Goal: Use online tool/utility: Use online tool/utility

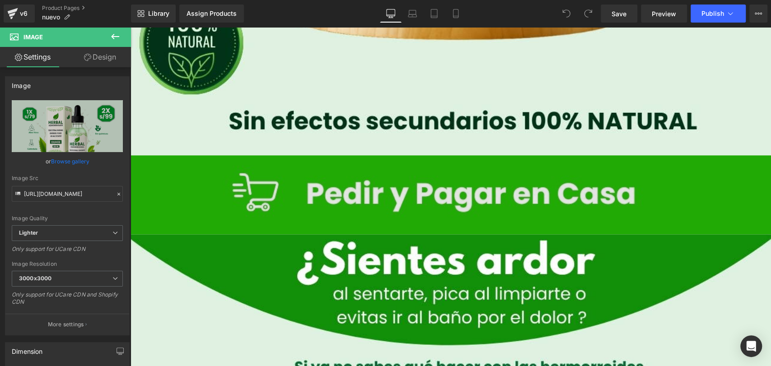
scroll to position [802, 0]
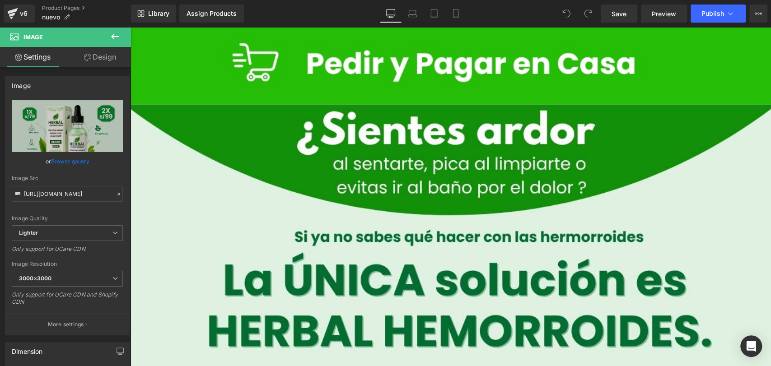
click at [112, 35] on icon at bounding box center [115, 36] width 11 height 11
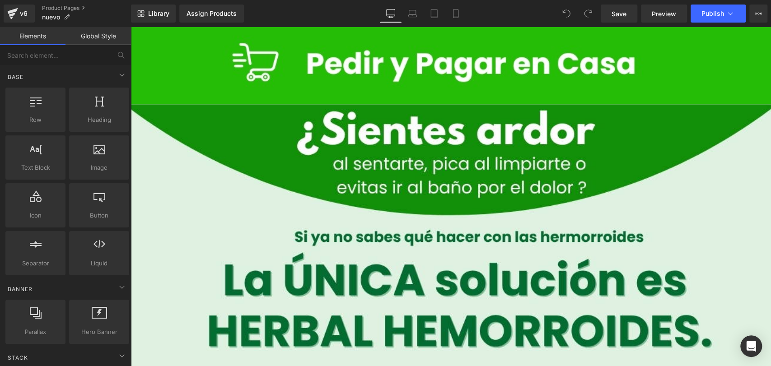
click at [97, 41] on link "Global Style" at bounding box center [97, 36] width 65 height 18
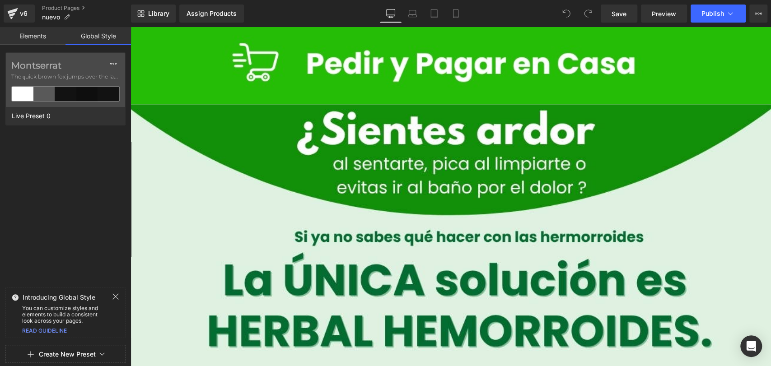
click at [42, 37] on link "Elements" at bounding box center [32, 36] width 65 height 18
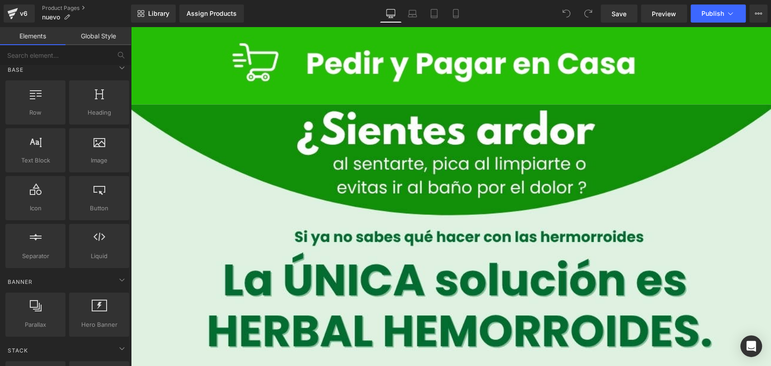
scroll to position [0, 0]
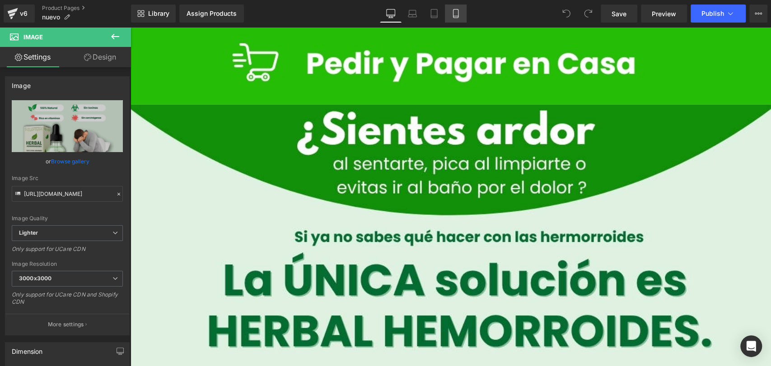
click at [453, 12] on icon at bounding box center [455, 13] width 5 height 9
type input "100"
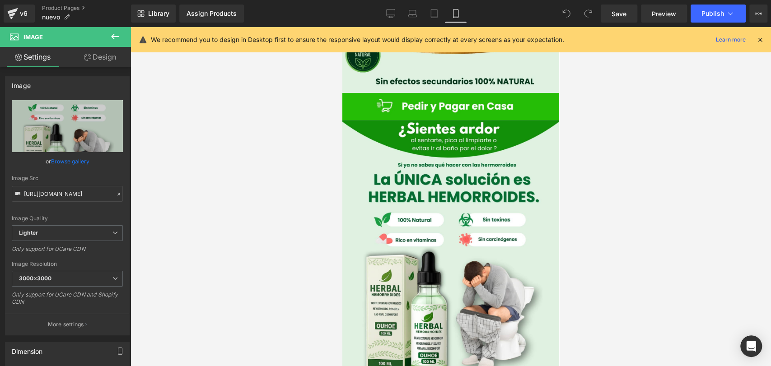
scroll to position [172, 0]
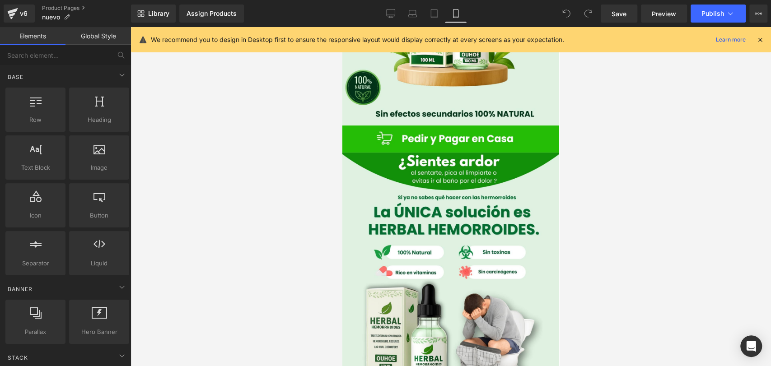
click at [256, 129] on div at bounding box center [450, 196] width 640 height 339
click at [103, 36] on link "Global Style" at bounding box center [97, 36] width 65 height 18
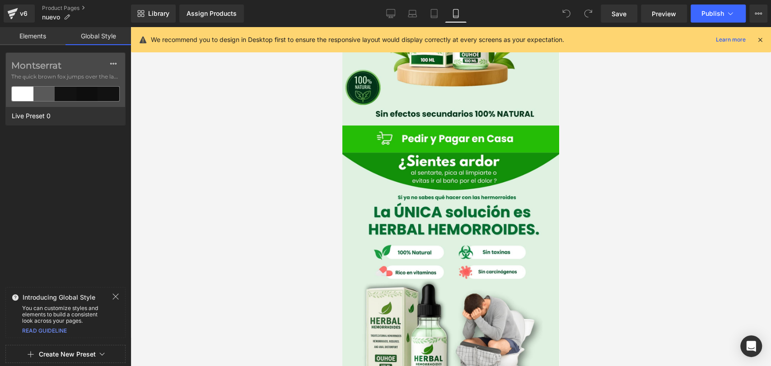
click at [44, 36] on link "Elements" at bounding box center [32, 36] width 65 height 18
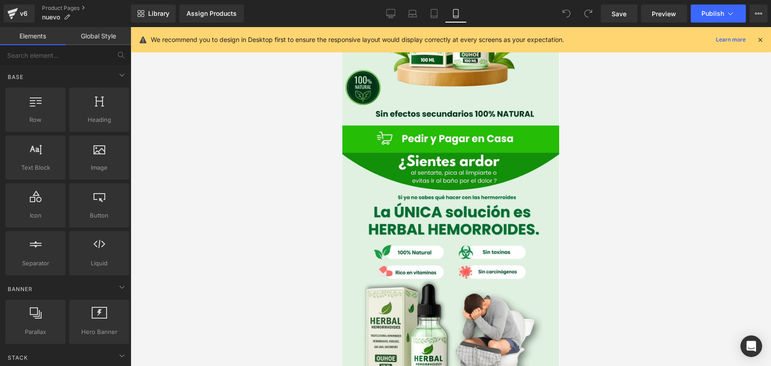
click at [305, 132] on div at bounding box center [450, 196] width 640 height 339
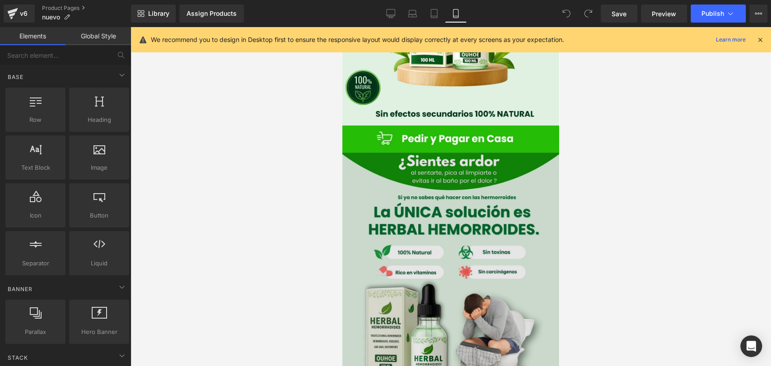
click at [436, 153] on img at bounding box center [450, 288] width 217 height 271
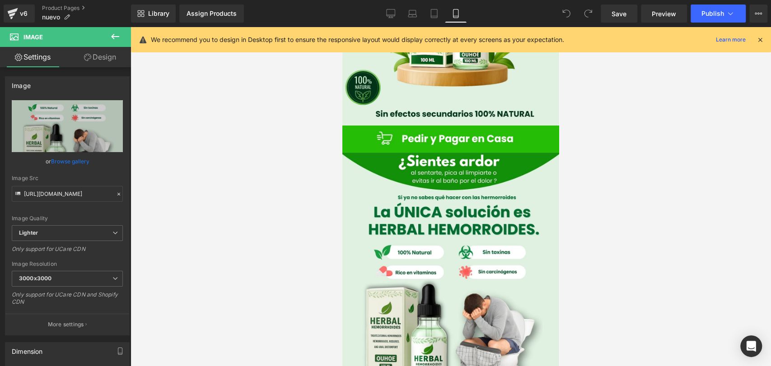
click at [117, 34] on icon at bounding box center [115, 36] width 11 height 11
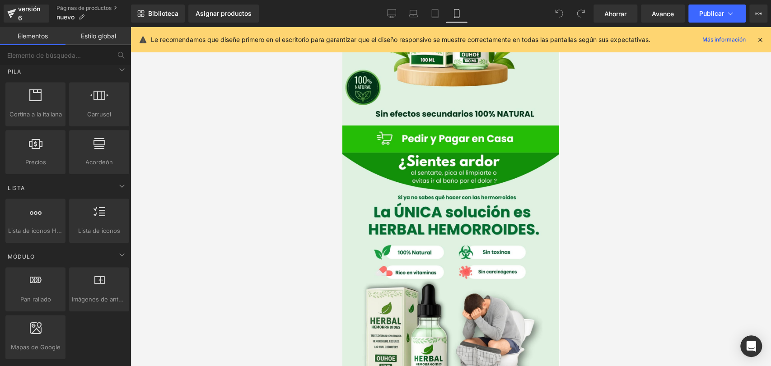
scroll to position [282, 0]
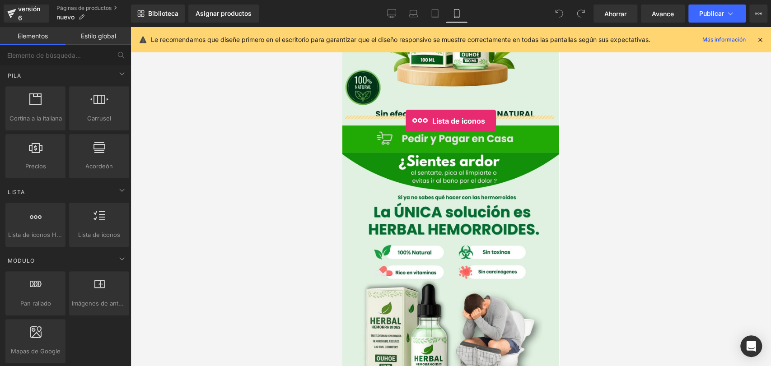
drag, startPoint x: 401, startPoint y: 257, endPoint x: 404, endPoint y: 118, distance: 139.1
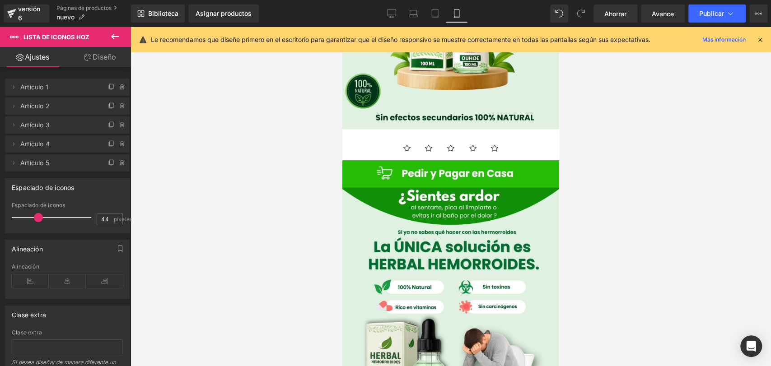
scroll to position [66, 0]
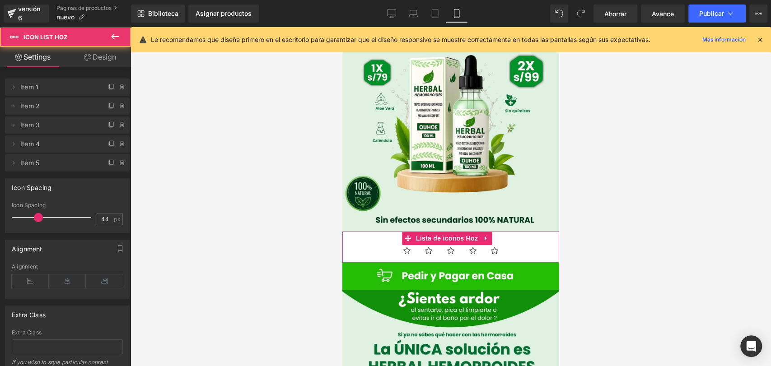
click at [492, 232] on div "Icono Icono Icono Icono Icono Lista de iconos Hoz" at bounding box center [450, 247] width 217 height 31
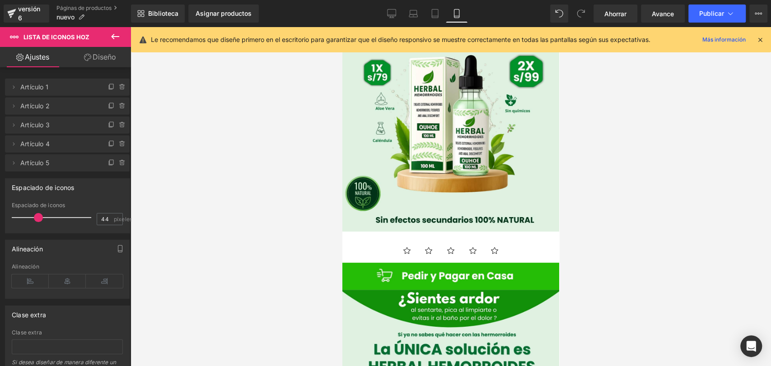
click at [116, 40] on icon at bounding box center [115, 36] width 11 height 11
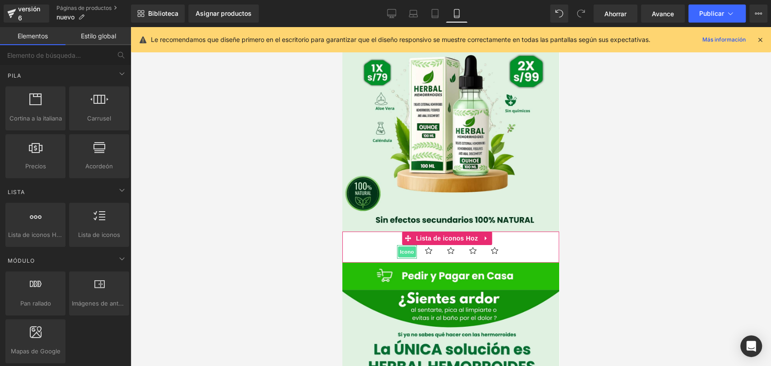
click at [402, 249] on font "Icono" at bounding box center [407, 252] width 14 height 6
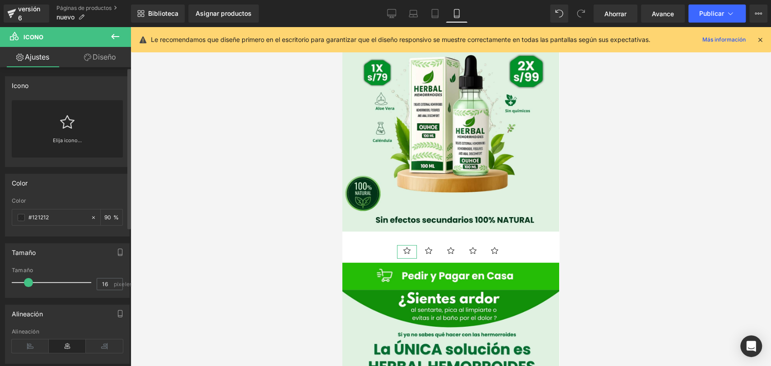
click at [78, 120] on div "Elija icono..." at bounding box center [67, 128] width 111 height 57
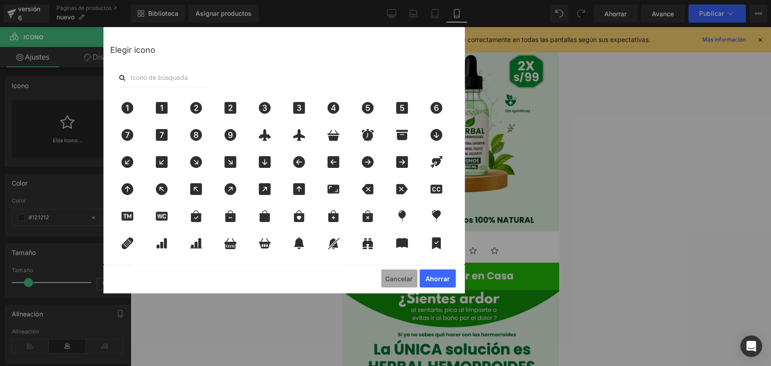
drag, startPoint x: 402, startPoint y: 279, endPoint x: 37, endPoint y: 252, distance: 365.8
click at [402, 279] on font "Cancelar" at bounding box center [399, 279] width 28 height 8
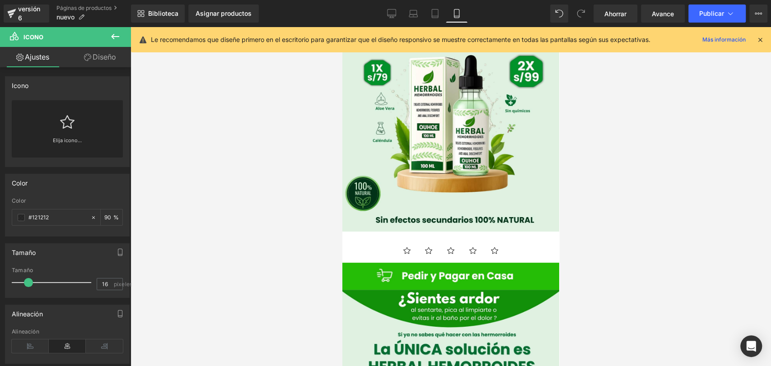
click at [114, 33] on icon at bounding box center [115, 36] width 11 height 11
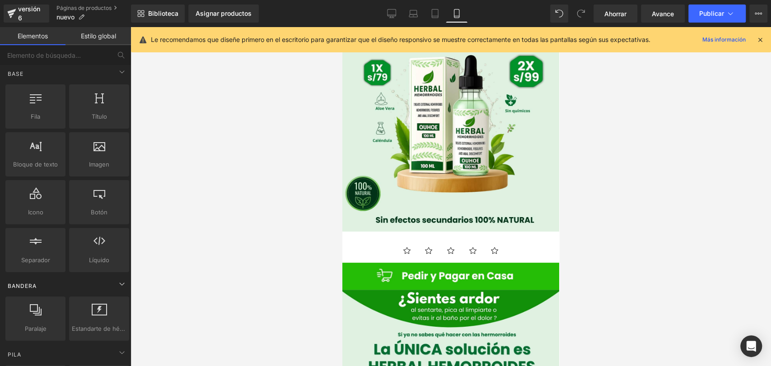
scroll to position [0, 0]
click at [126, 68] on div "Base" at bounding box center [67, 77] width 127 height 18
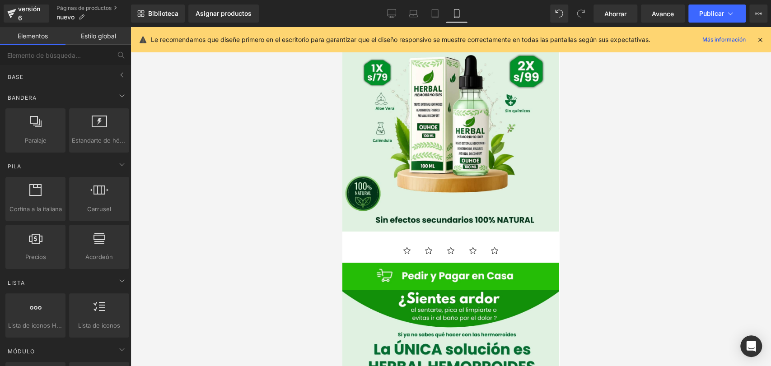
drag, startPoint x: 126, startPoint y: 67, endPoint x: 103, endPoint y: 142, distance: 78.1
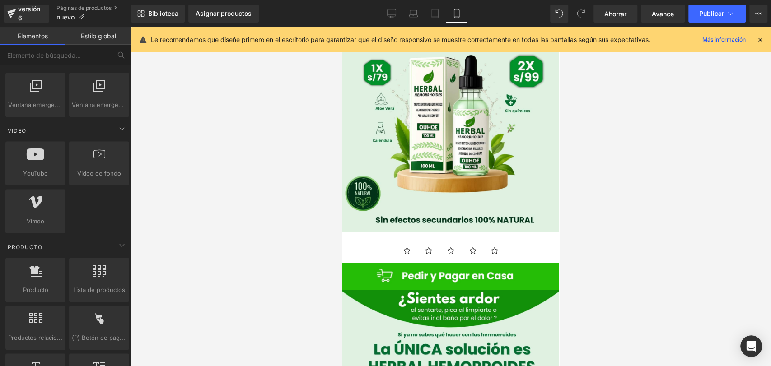
scroll to position [401, 0]
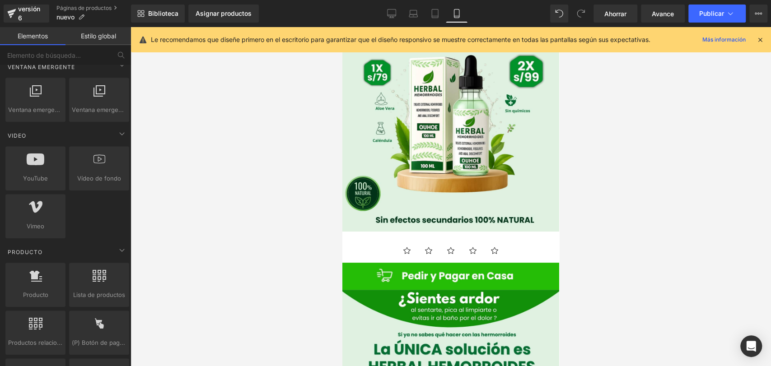
drag, startPoint x: 128, startPoint y: 138, endPoint x: 127, endPoint y: 162, distance: 23.9
drag, startPoint x: 127, startPoint y: 162, endPoint x: 127, endPoint y: 173, distance: 10.8
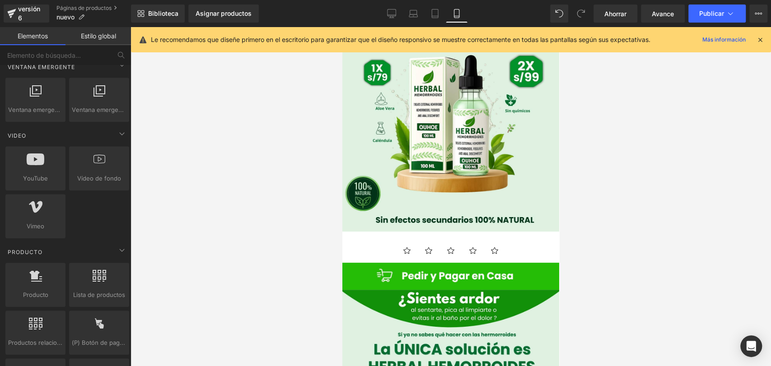
drag, startPoint x: 127, startPoint y: 173, endPoint x: 127, endPoint y: 181, distance: 8.1
drag, startPoint x: 127, startPoint y: 181, endPoint x: 126, endPoint y: 189, distance: 7.8
drag, startPoint x: 126, startPoint y: 189, endPoint x: 126, endPoint y: 202, distance: 13.1
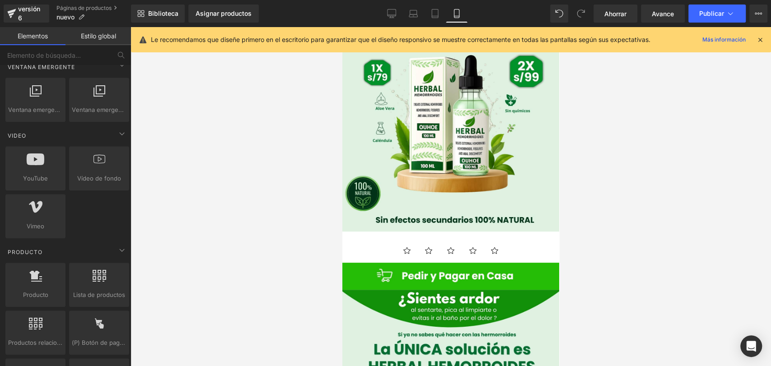
click at [126, 201] on div "YouTube YouTube, Vimeo, vídeos Vídeo de fondo vídeos, fondos, youtube, vimeo Vi…" at bounding box center [67, 192] width 127 height 96
drag, startPoint x: 129, startPoint y: 202, endPoint x: 126, endPoint y: 215, distance: 13.4
drag, startPoint x: 126, startPoint y: 215, endPoint x: 127, endPoint y: 224, distance: 8.6
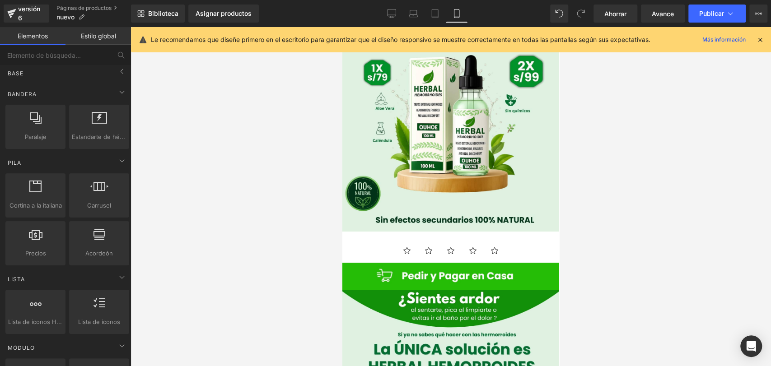
scroll to position [0, 0]
click at [116, 98] on icon at bounding box center [121, 95] width 11 height 11
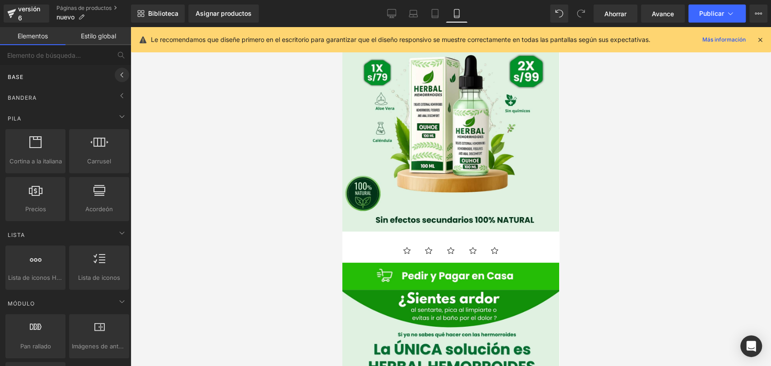
click at [120, 73] on icon at bounding box center [121, 75] width 11 height 11
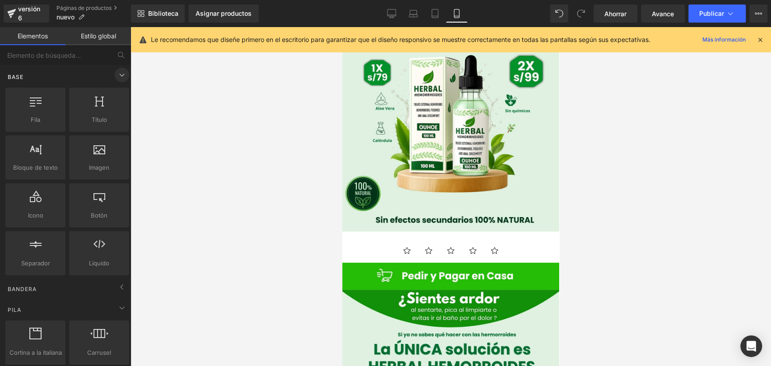
click at [120, 73] on icon at bounding box center [121, 75] width 11 height 11
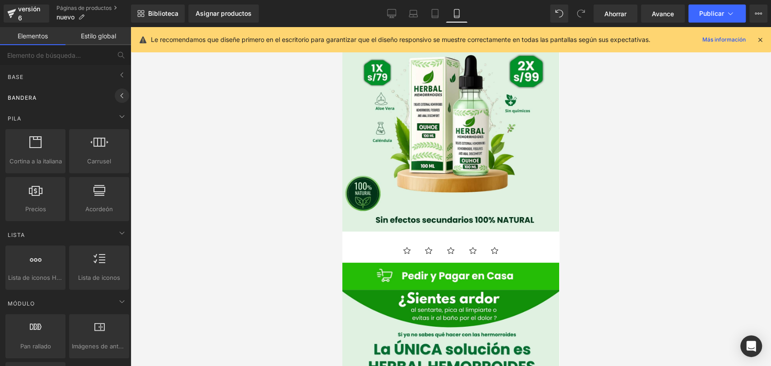
click at [117, 94] on icon at bounding box center [121, 95] width 11 height 11
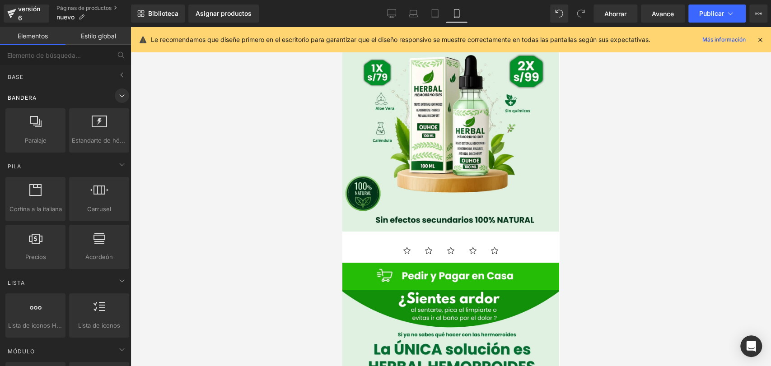
click at [117, 94] on icon at bounding box center [121, 95] width 11 height 11
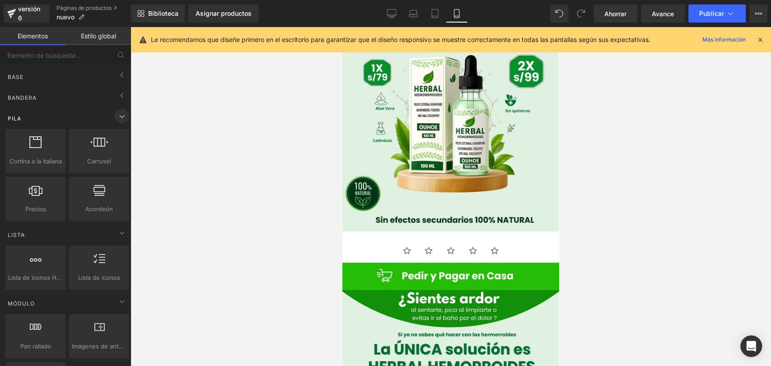
click at [116, 117] on icon at bounding box center [121, 116] width 11 height 11
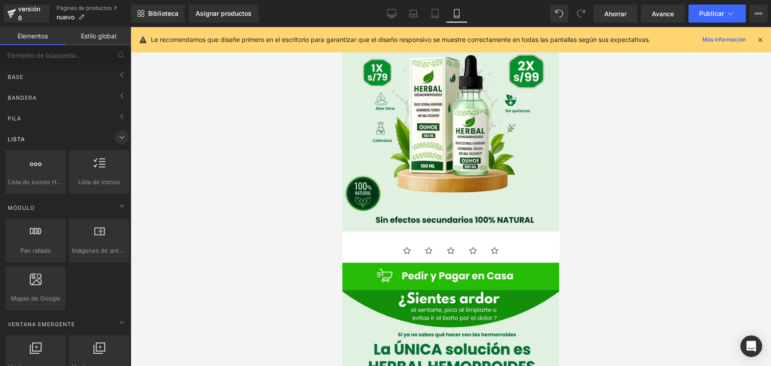
click at [117, 135] on icon at bounding box center [121, 137] width 11 height 11
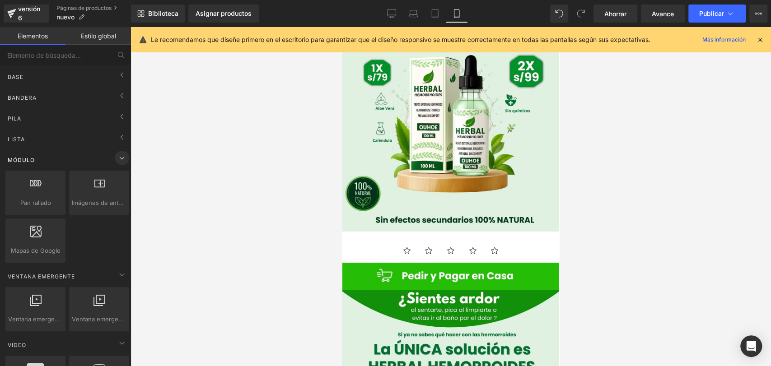
click at [118, 156] on icon at bounding box center [121, 158] width 11 height 11
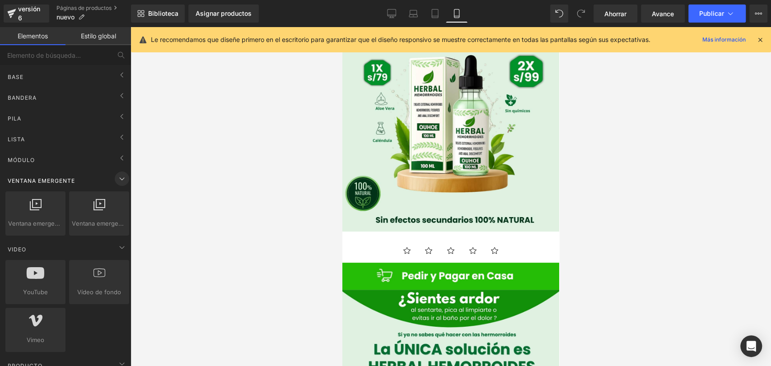
click at [120, 180] on icon at bounding box center [121, 178] width 11 height 11
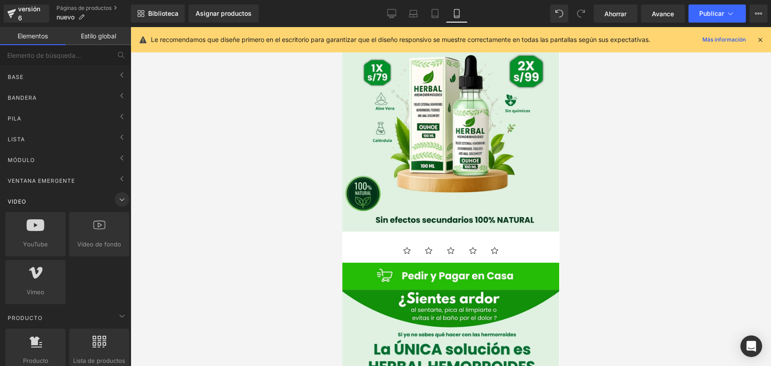
click at [118, 200] on icon at bounding box center [121, 199] width 11 height 11
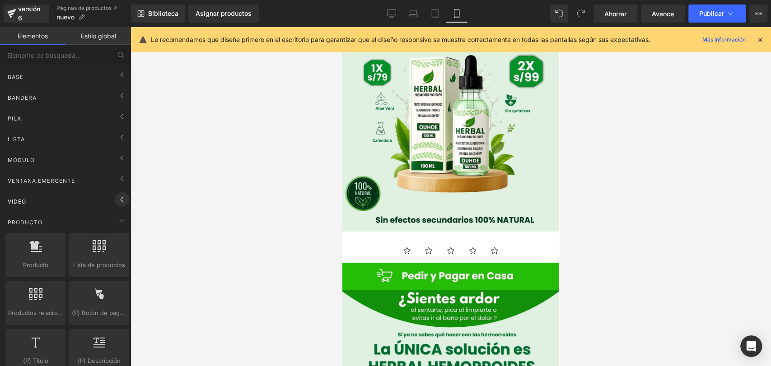
click at [120, 199] on icon at bounding box center [121, 199] width 11 height 11
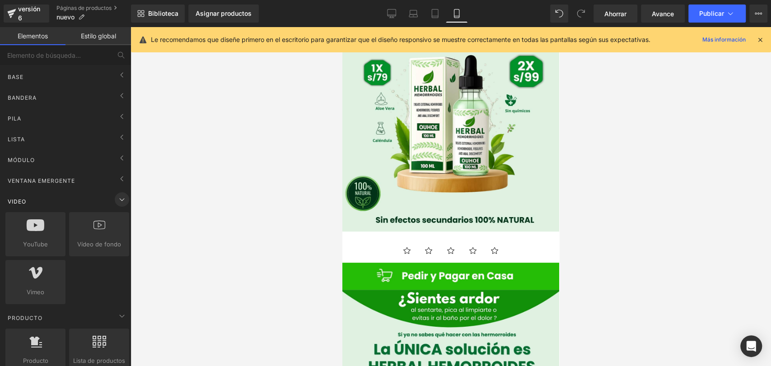
click at [120, 199] on icon at bounding box center [121, 199] width 11 height 11
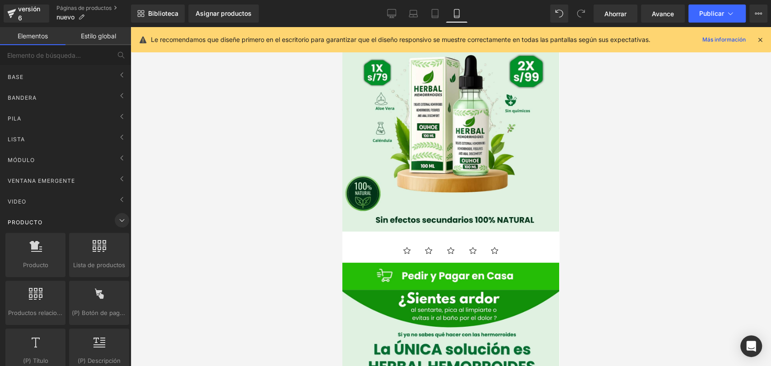
click at [120, 218] on icon at bounding box center [121, 220] width 11 height 11
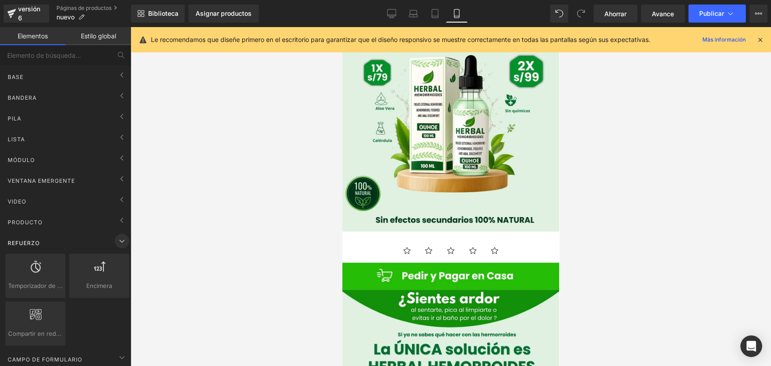
click at [121, 241] on icon at bounding box center [121, 241] width 11 height 11
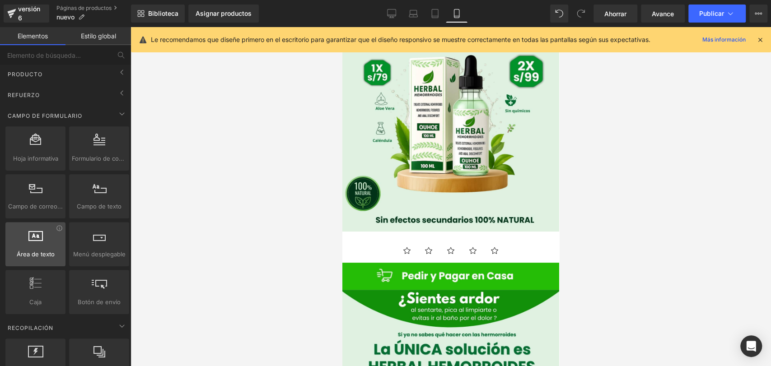
scroll to position [150, 0]
click at [120, 113] on icon at bounding box center [121, 111] width 11 height 11
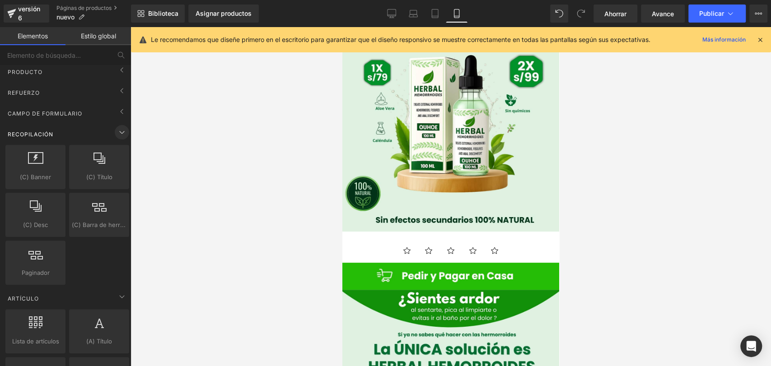
click at [120, 128] on icon at bounding box center [121, 132] width 11 height 11
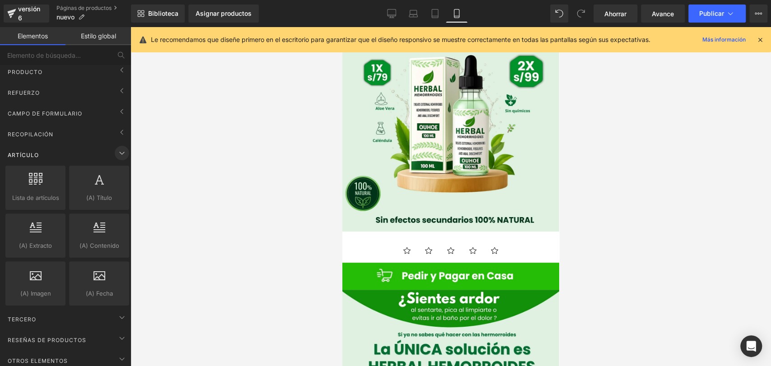
click at [117, 150] on icon at bounding box center [121, 153] width 11 height 11
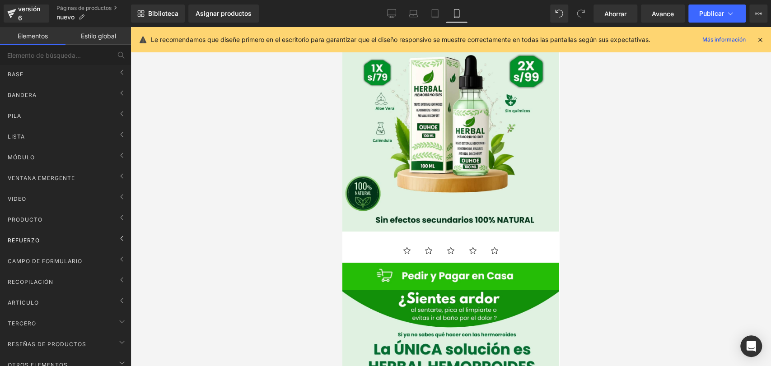
scroll to position [0, 0]
click at [116, 74] on icon at bounding box center [121, 75] width 11 height 11
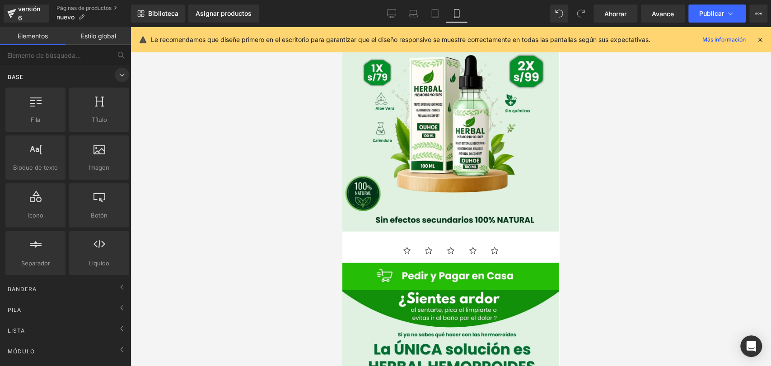
click at [116, 74] on icon at bounding box center [121, 75] width 11 height 11
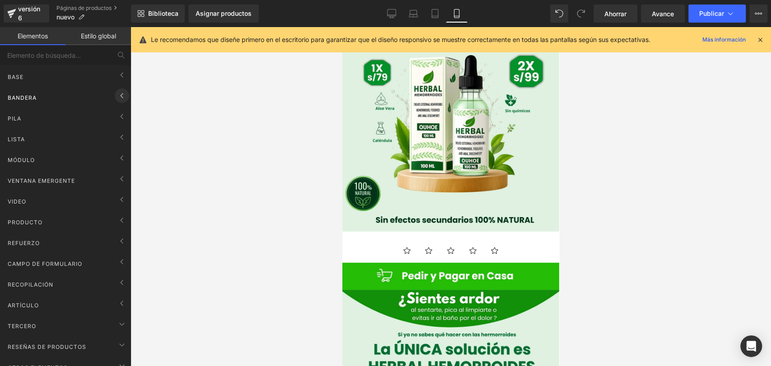
click at [116, 91] on icon at bounding box center [121, 95] width 11 height 11
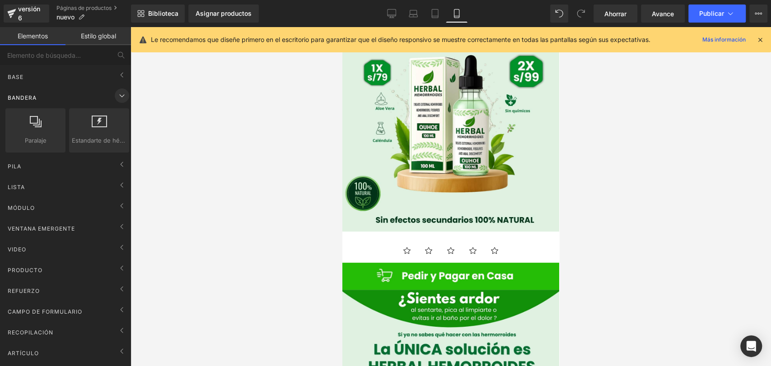
click at [116, 91] on icon at bounding box center [121, 95] width 11 height 11
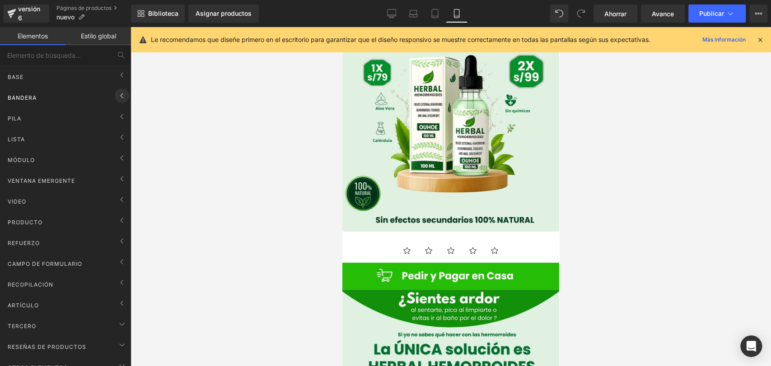
click at [116, 101] on icon at bounding box center [121, 95] width 11 height 11
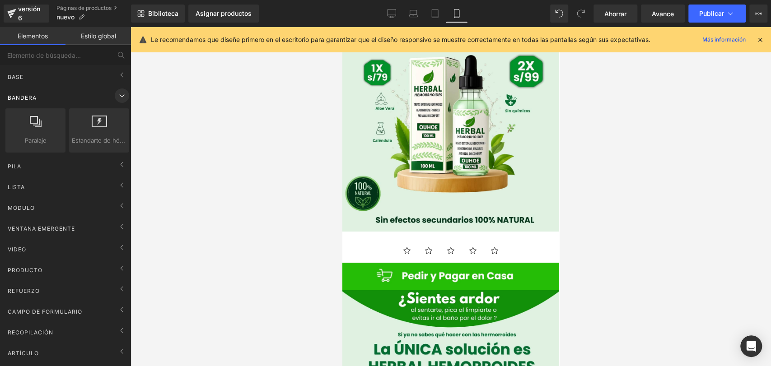
click at [116, 101] on icon at bounding box center [121, 95] width 11 height 11
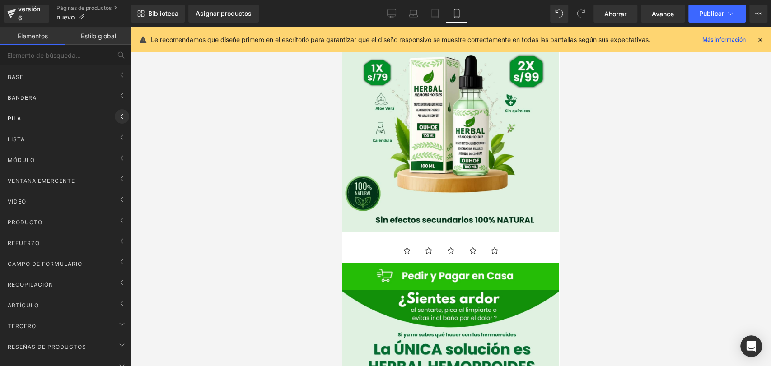
click at [117, 113] on icon at bounding box center [121, 116] width 11 height 11
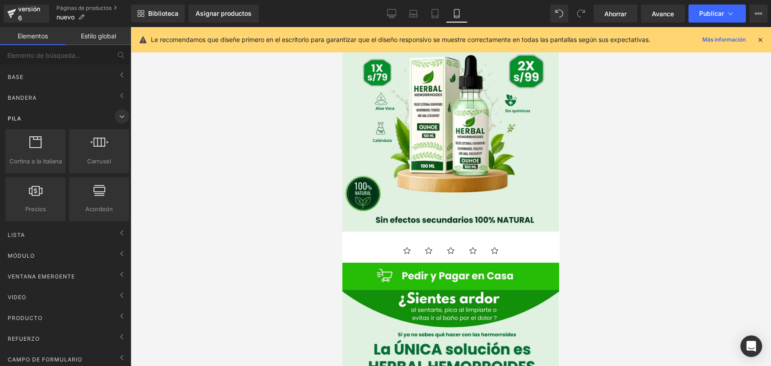
click at [117, 113] on icon at bounding box center [121, 116] width 11 height 11
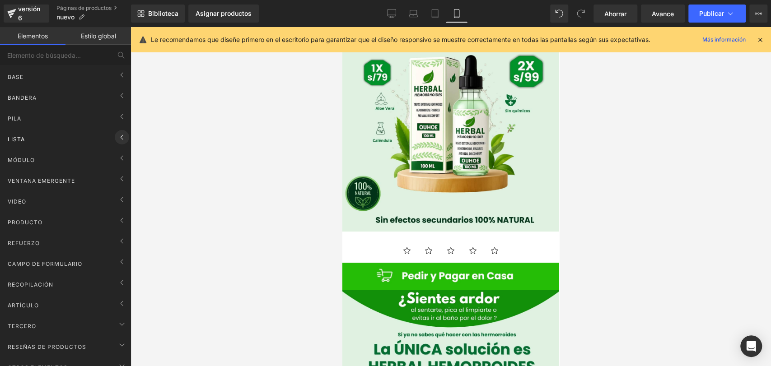
click at [119, 134] on icon at bounding box center [121, 137] width 11 height 11
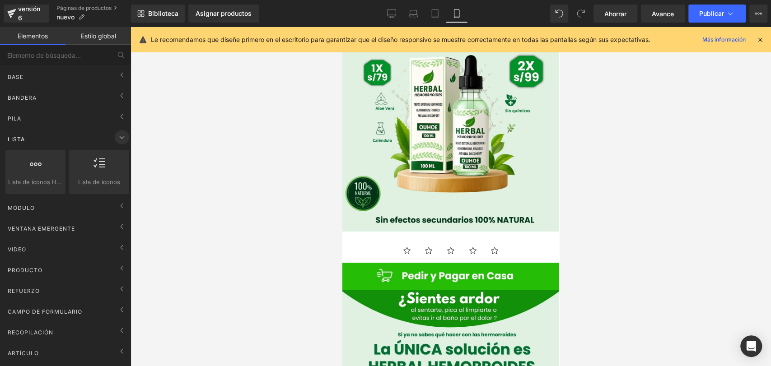
click at [117, 139] on icon at bounding box center [121, 137] width 11 height 11
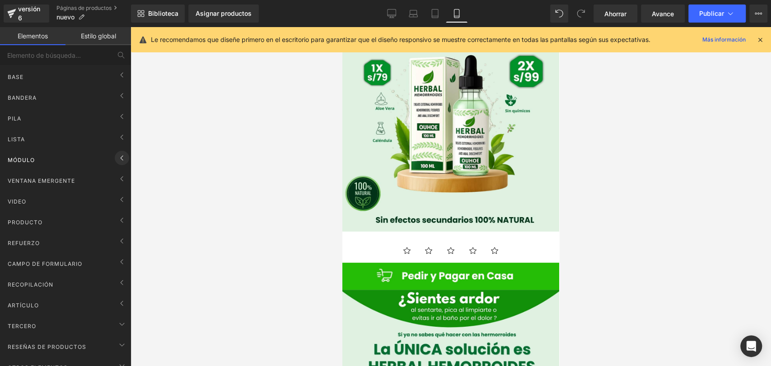
click at [117, 151] on span at bounding box center [122, 158] width 14 height 14
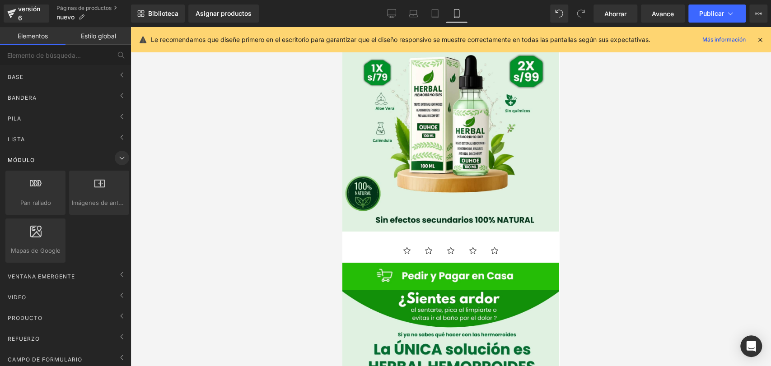
click at [117, 153] on icon at bounding box center [121, 158] width 11 height 11
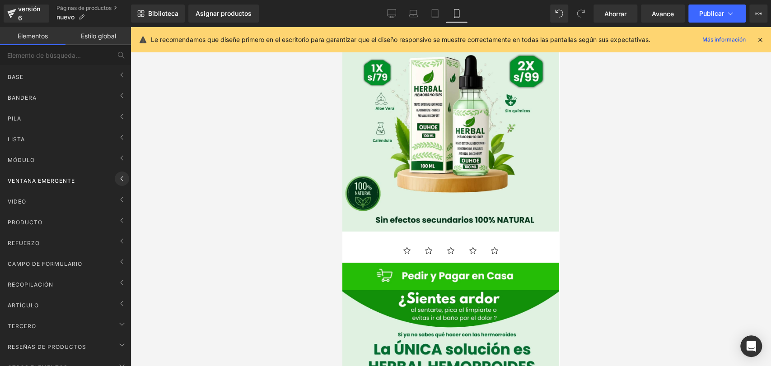
click at [117, 179] on icon at bounding box center [121, 178] width 11 height 11
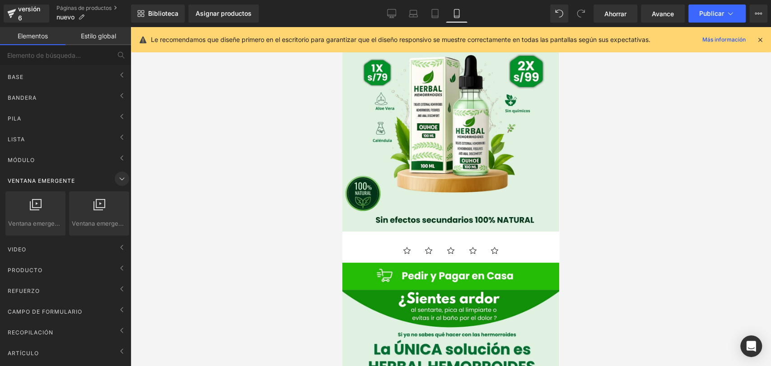
click at [117, 176] on icon at bounding box center [121, 178] width 11 height 11
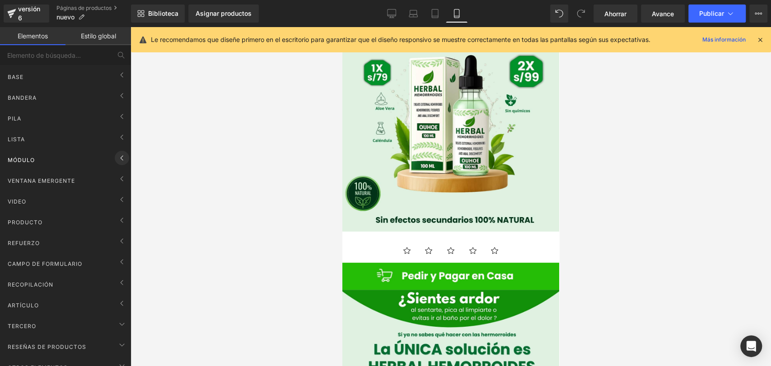
click at [117, 159] on icon at bounding box center [121, 158] width 11 height 11
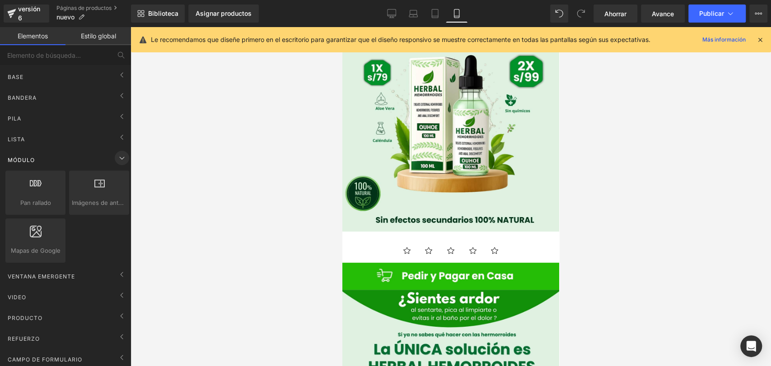
click at [117, 159] on icon at bounding box center [121, 158] width 11 height 11
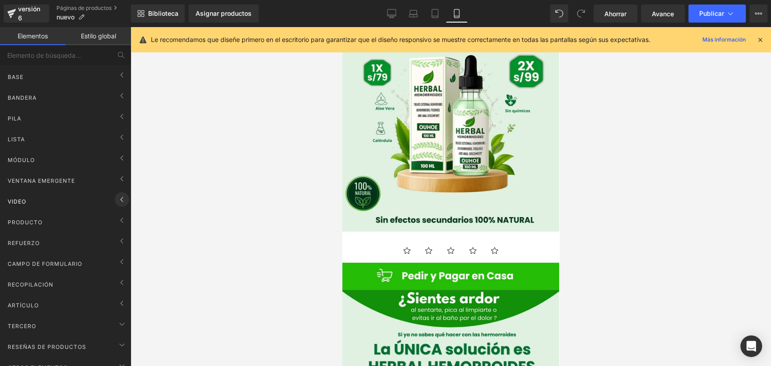
click at [121, 198] on icon at bounding box center [122, 199] width 2 height 5
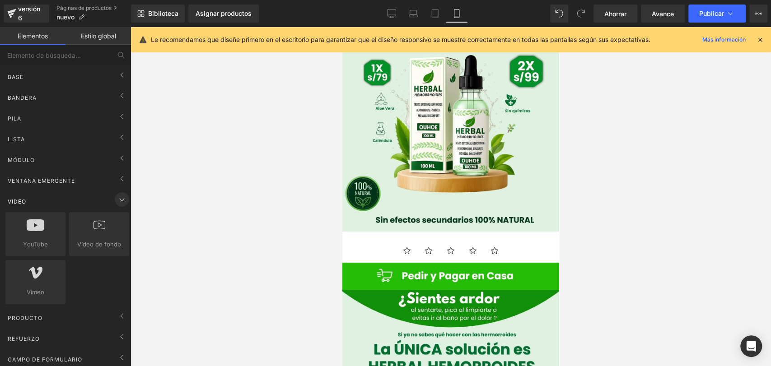
click at [119, 198] on icon at bounding box center [121, 199] width 11 height 11
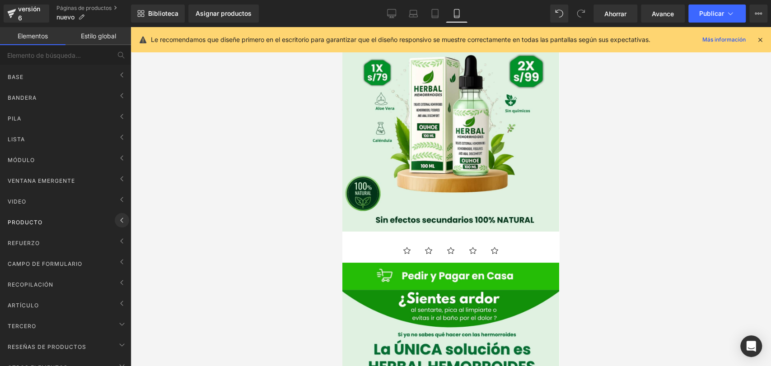
click at [116, 218] on icon at bounding box center [121, 220] width 11 height 11
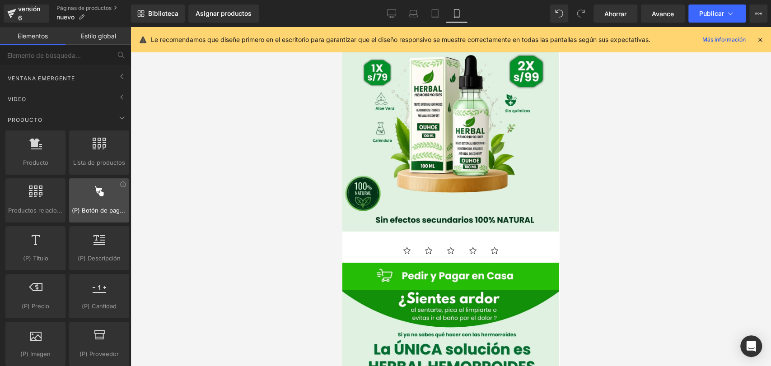
scroll to position [100, 0]
click at [118, 122] on icon at bounding box center [121, 120] width 11 height 11
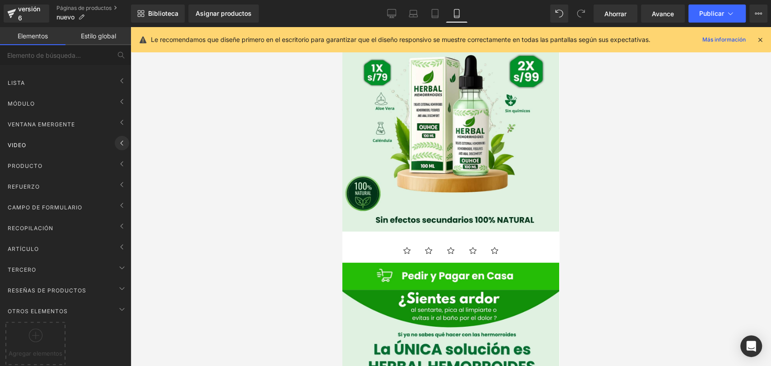
click at [116, 138] on icon at bounding box center [121, 143] width 11 height 11
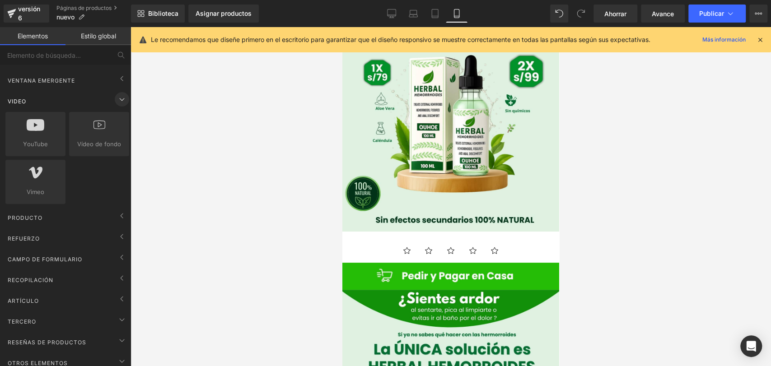
click at [121, 102] on icon at bounding box center [121, 99] width 11 height 11
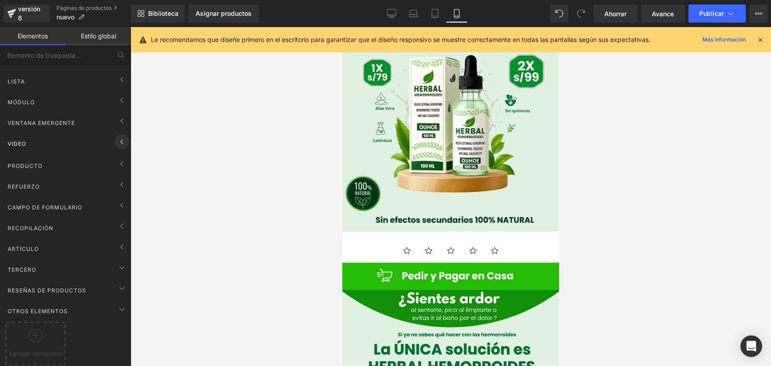
scroll to position [63, 0]
click at [118, 154] on div "Producto Producto productos, bienes, vende Lista de productos products, lists, …" at bounding box center [67, 164] width 127 height 21
click at [37, 163] on font "Producto" at bounding box center [25, 166] width 35 height 7
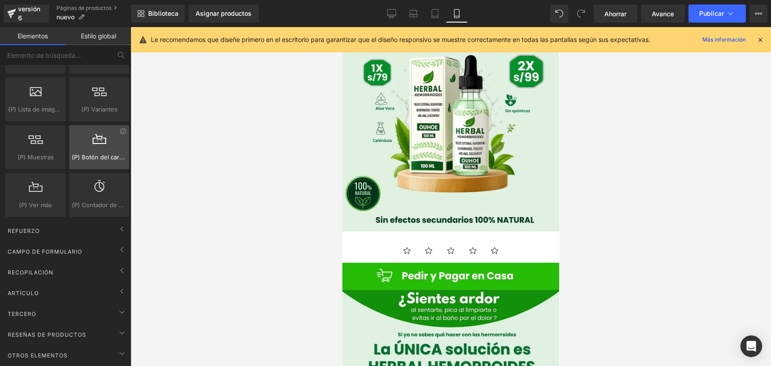
scroll to position [451, 0]
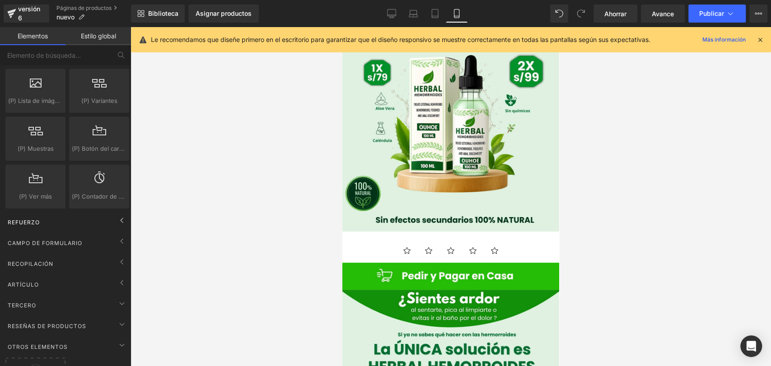
click at [107, 218] on div "Refuerzo" at bounding box center [67, 222] width 127 height 18
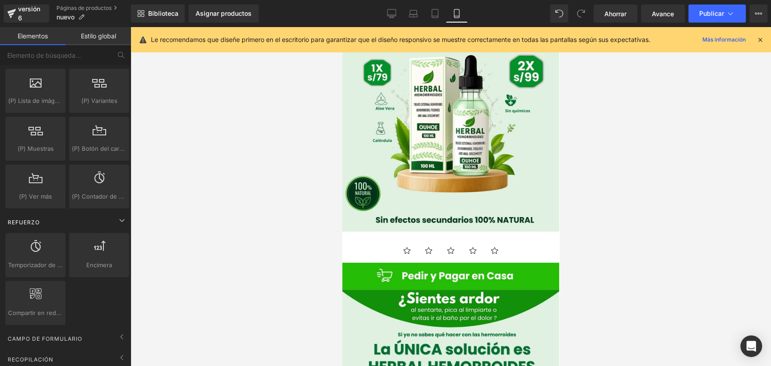
click at [107, 218] on div "Refuerzo" at bounding box center [67, 222] width 127 height 18
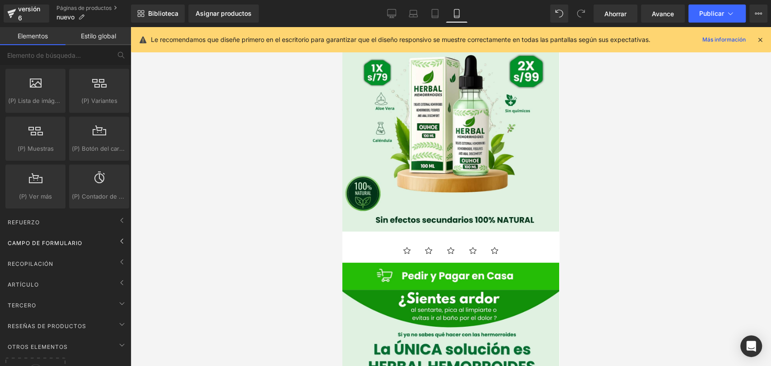
click at [96, 240] on div "Campo de formulario" at bounding box center [67, 243] width 127 height 18
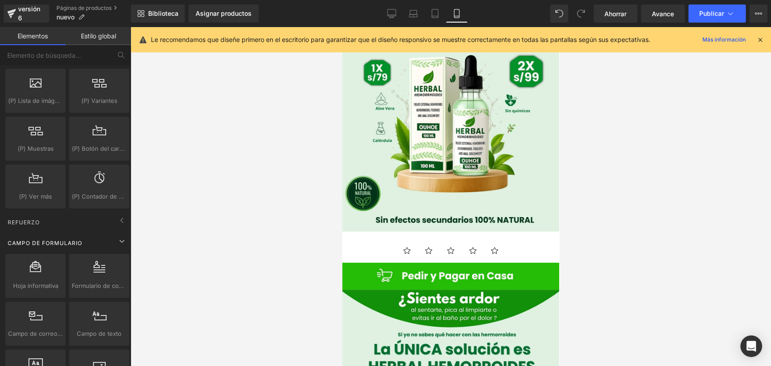
click at [96, 240] on div "Campo de formulario" at bounding box center [67, 243] width 127 height 18
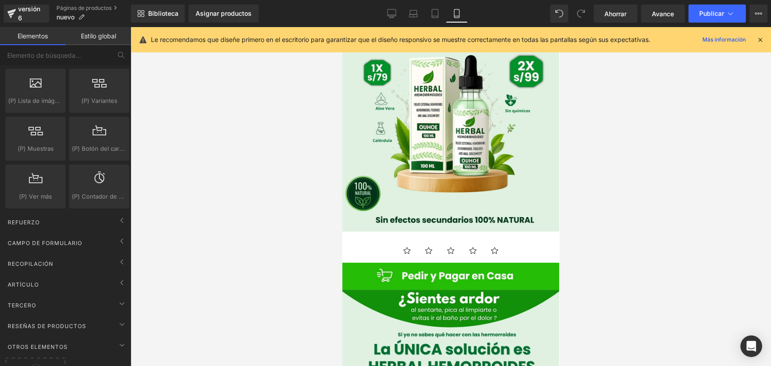
click at [163, 138] on div at bounding box center [450, 196] width 640 height 339
click at [413, 248] on ul "Icono Icono Icono Icono Icono" at bounding box center [450, 254] width 217 height 18
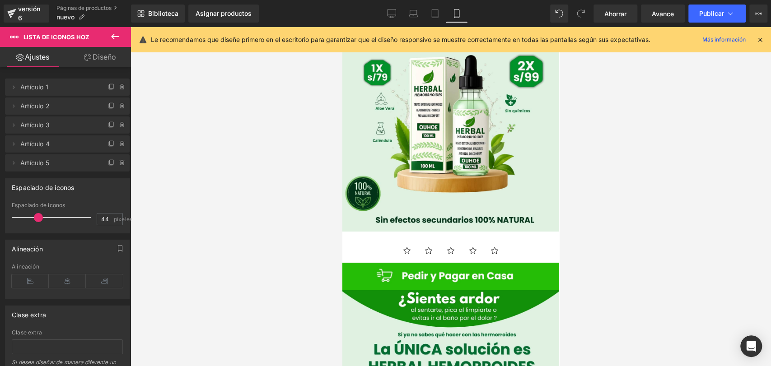
click at [754, 147] on div at bounding box center [450, 196] width 640 height 339
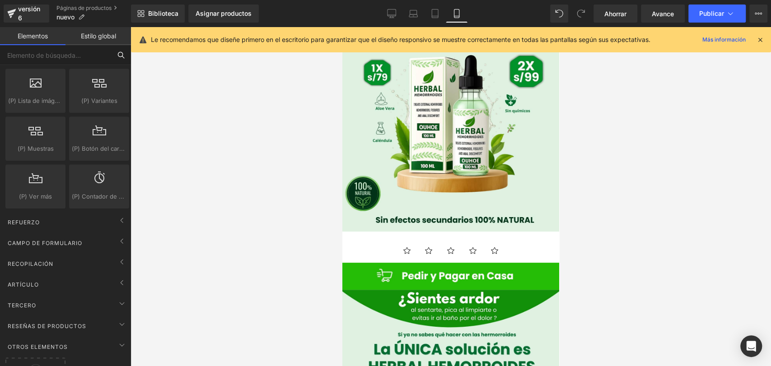
click at [93, 53] on input "text" at bounding box center [55, 55] width 111 height 20
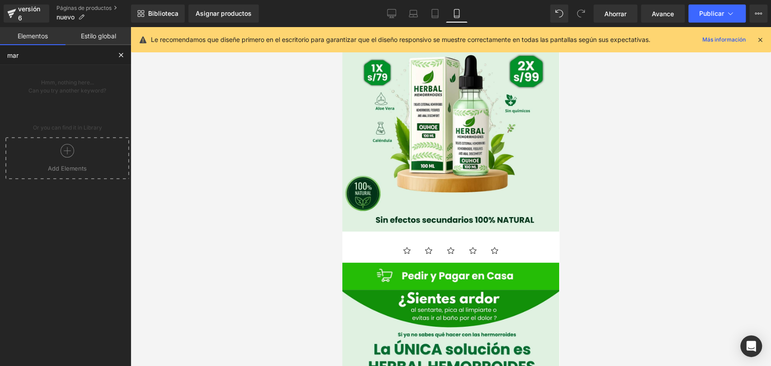
scroll to position [0, 0]
click at [93, 53] on input "mar" at bounding box center [55, 55] width 111 height 20
click at [79, 53] on input "mar" at bounding box center [55, 55] width 111 height 20
type input "marq"
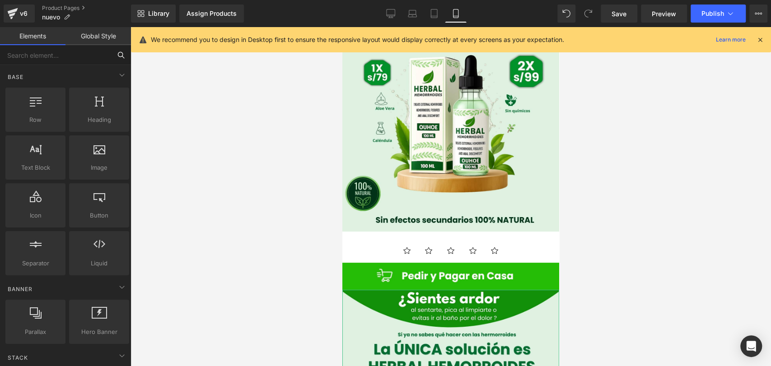
click at [72, 55] on input "text" at bounding box center [55, 55] width 111 height 20
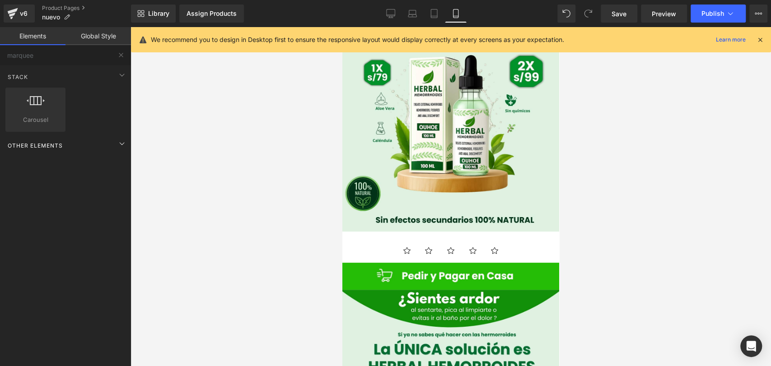
click at [107, 145] on div "Other Elements" at bounding box center [67, 145] width 127 height 18
click at [116, 74] on icon at bounding box center [121, 75] width 11 height 11
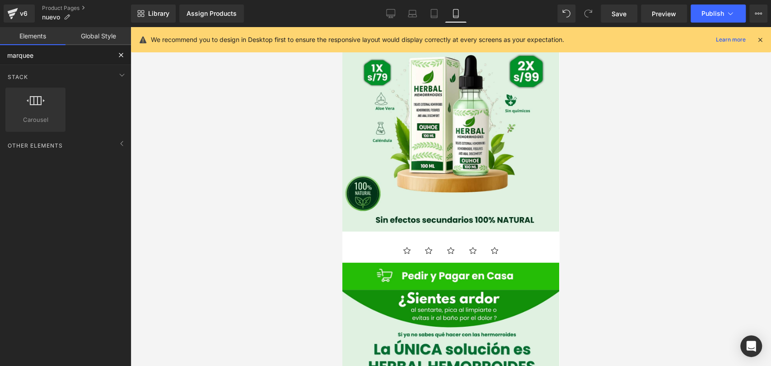
click at [73, 51] on input "marquee" at bounding box center [55, 55] width 111 height 20
click at [29, 52] on input "marquee" at bounding box center [55, 55] width 111 height 20
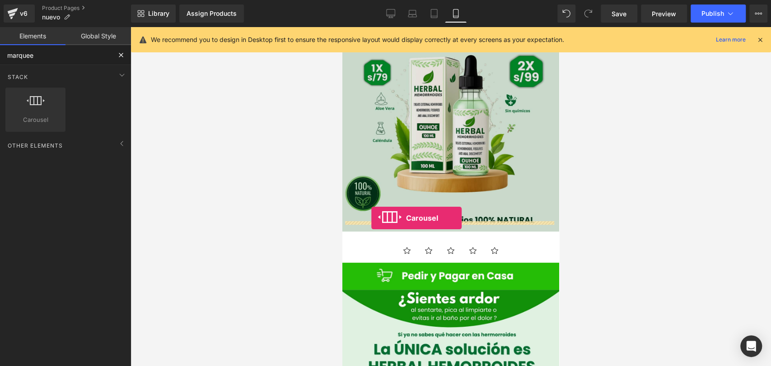
drag, startPoint x: 378, startPoint y: 128, endPoint x: 371, endPoint y: 218, distance: 90.1
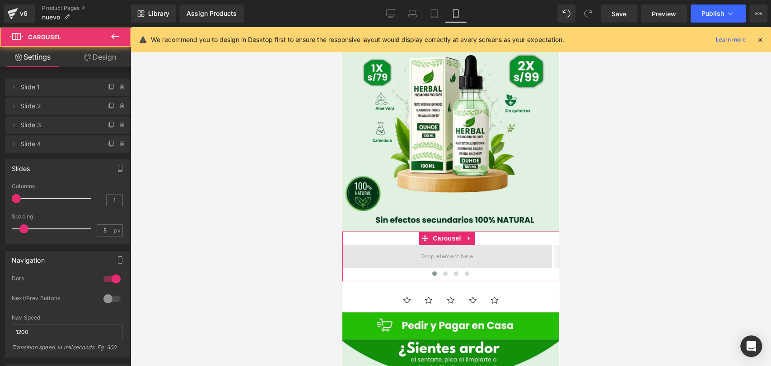
click at [384, 245] on span at bounding box center [446, 256] width 209 height 23
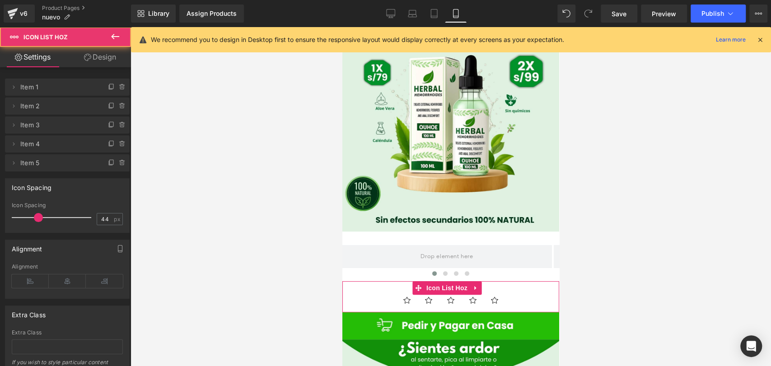
click at [395, 284] on div "Icon Icon Icon Icon Icon Icon List Hoz" at bounding box center [450, 296] width 217 height 31
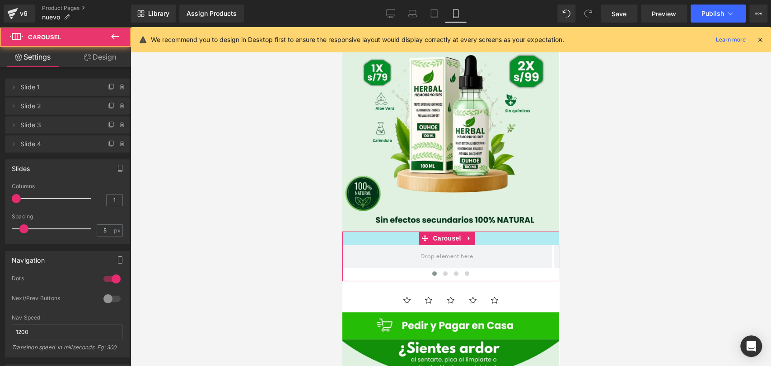
click at [411, 232] on div at bounding box center [450, 239] width 217 height 14
click at [404, 232] on div at bounding box center [450, 239] width 217 height 14
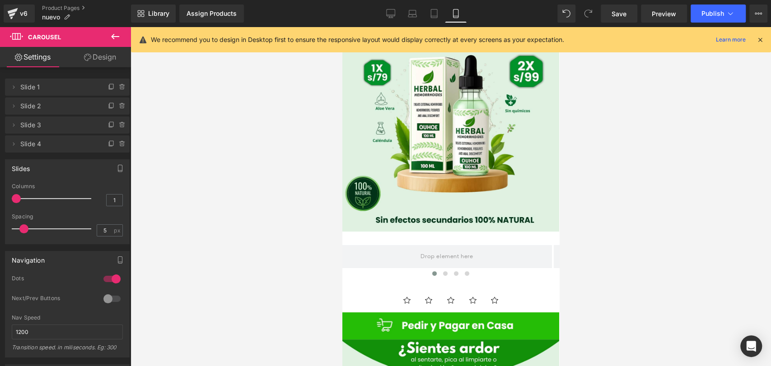
click at [111, 33] on icon at bounding box center [115, 36] width 11 height 11
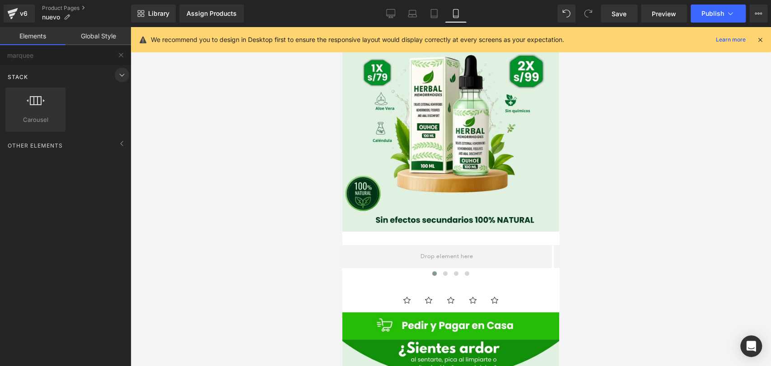
click at [116, 75] on icon at bounding box center [121, 75] width 11 height 11
click at [116, 96] on icon at bounding box center [121, 95] width 11 height 11
click at [76, 58] on input "marquee" at bounding box center [55, 55] width 111 height 20
click at [75, 58] on input "marquee" at bounding box center [55, 55] width 111 height 20
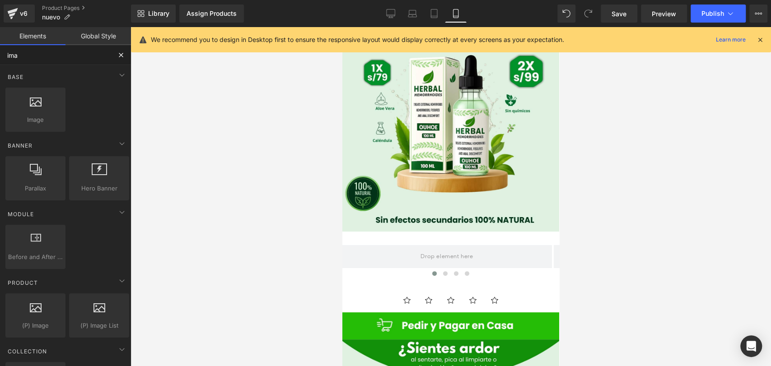
type input "imag"
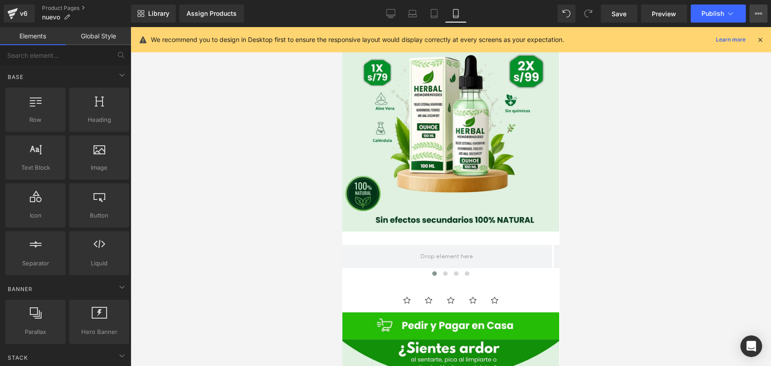
click at [754, 12] on icon at bounding box center [757, 13] width 7 height 7
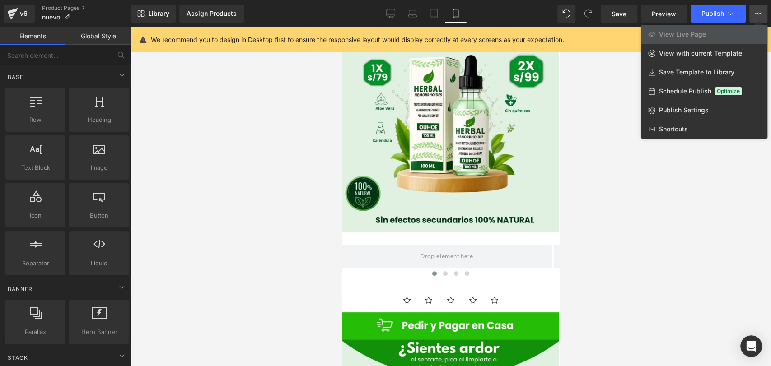
click at [224, 102] on div at bounding box center [450, 196] width 640 height 339
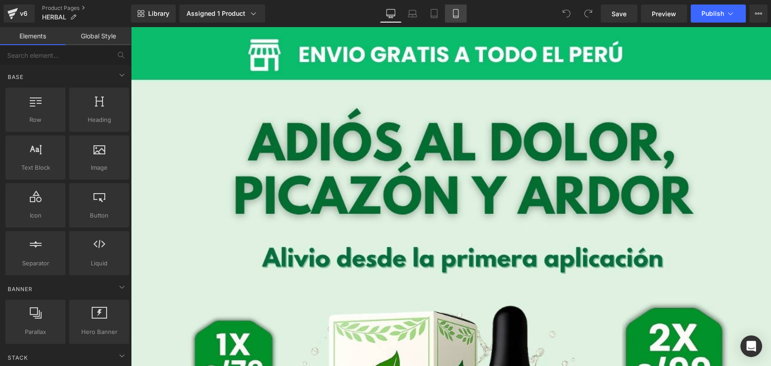
click at [457, 12] on icon at bounding box center [455, 13] width 9 height 9
